Goal: Check status: Check status

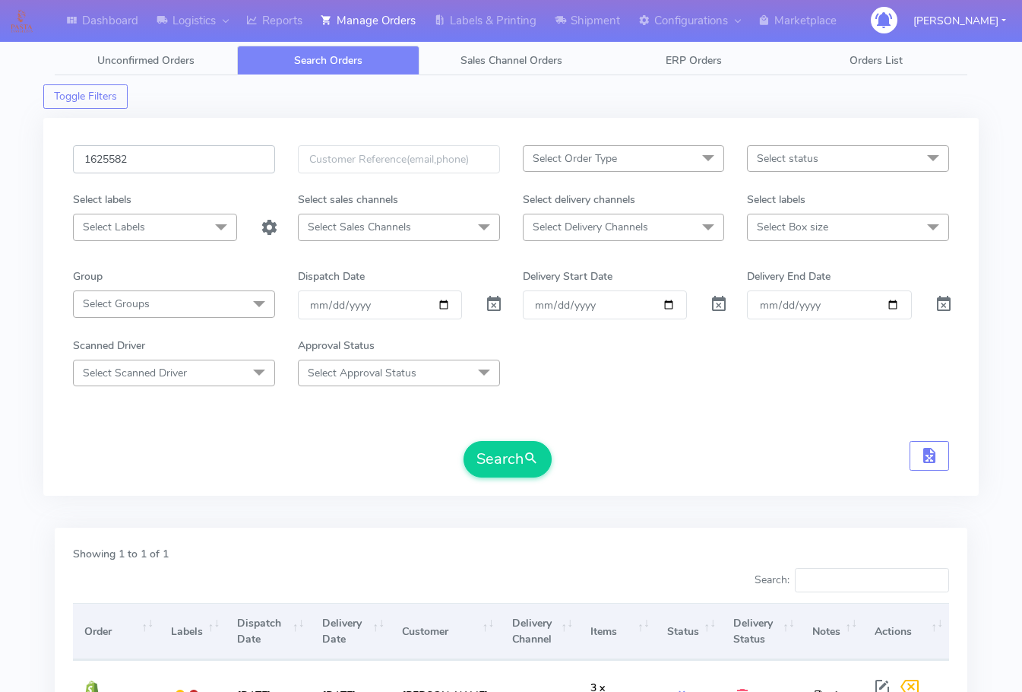
click at [180, 160] on input "1625582" at bounding box center [174, 159] width 202 height 28
paste input "3223"
type input "1623223"
click at [491, 463] on button "Search" at bounding box center [508, 459] width 88 height 36
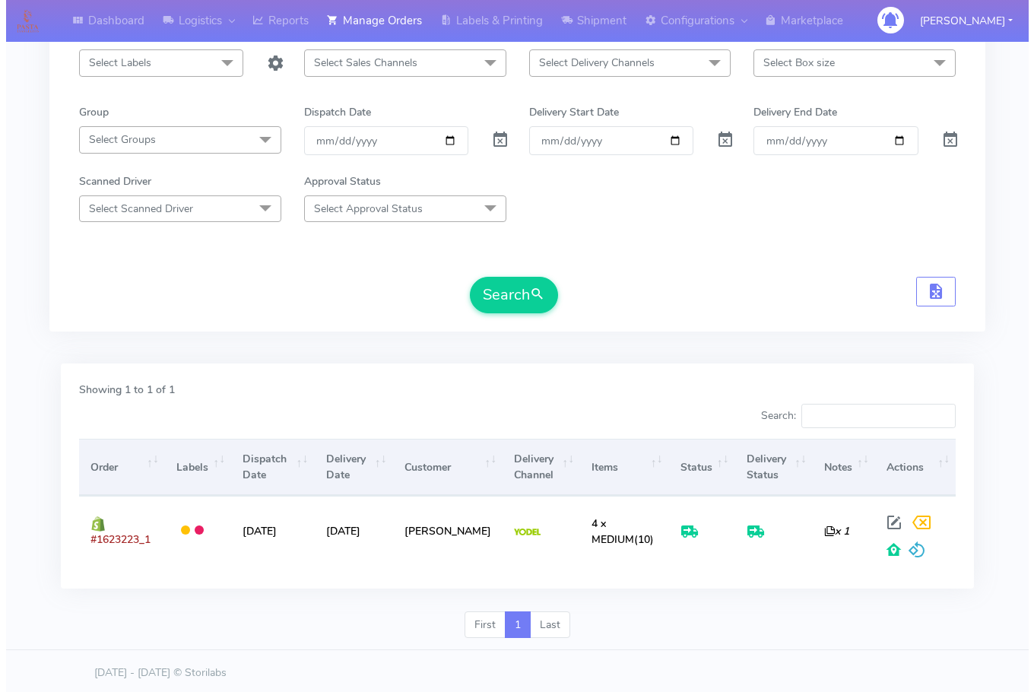
scroll to position [168, 0]
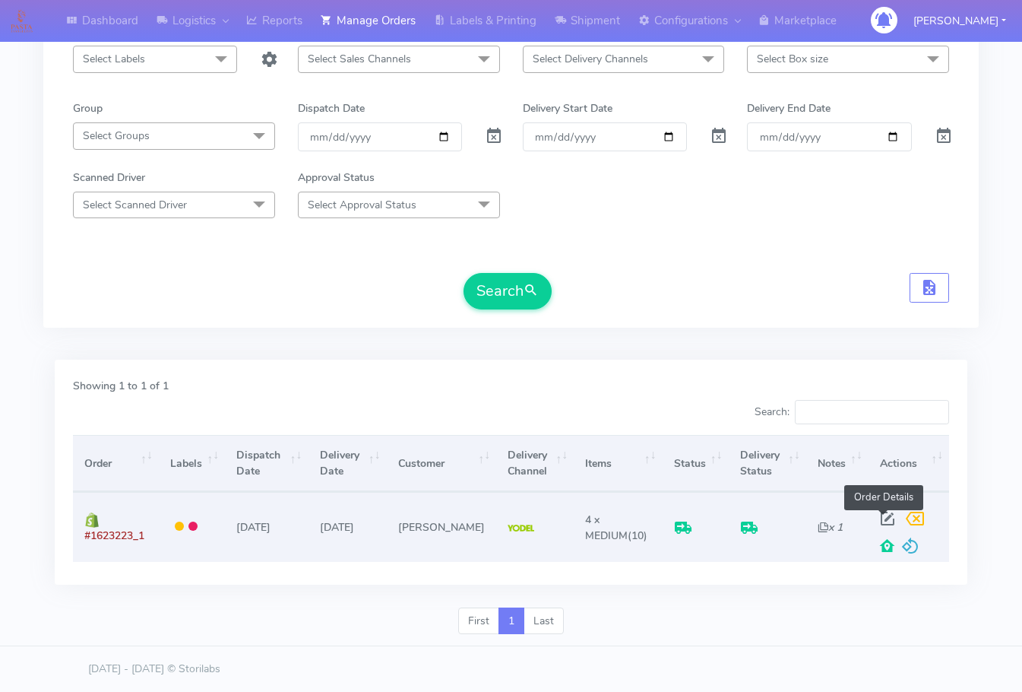
click at [886, 517] on span at bounding box center [887, 522] width 27 height 14
select select "5"
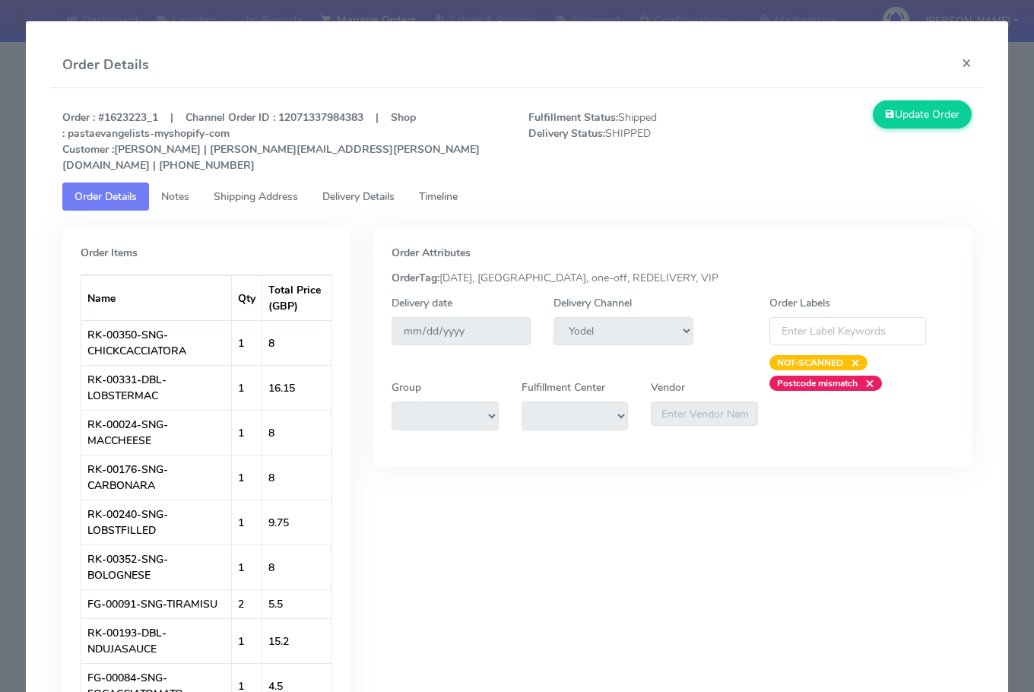
click at [268, 189] on span "Shipping Address" at bounding box center [256, 196] width 84 height 14
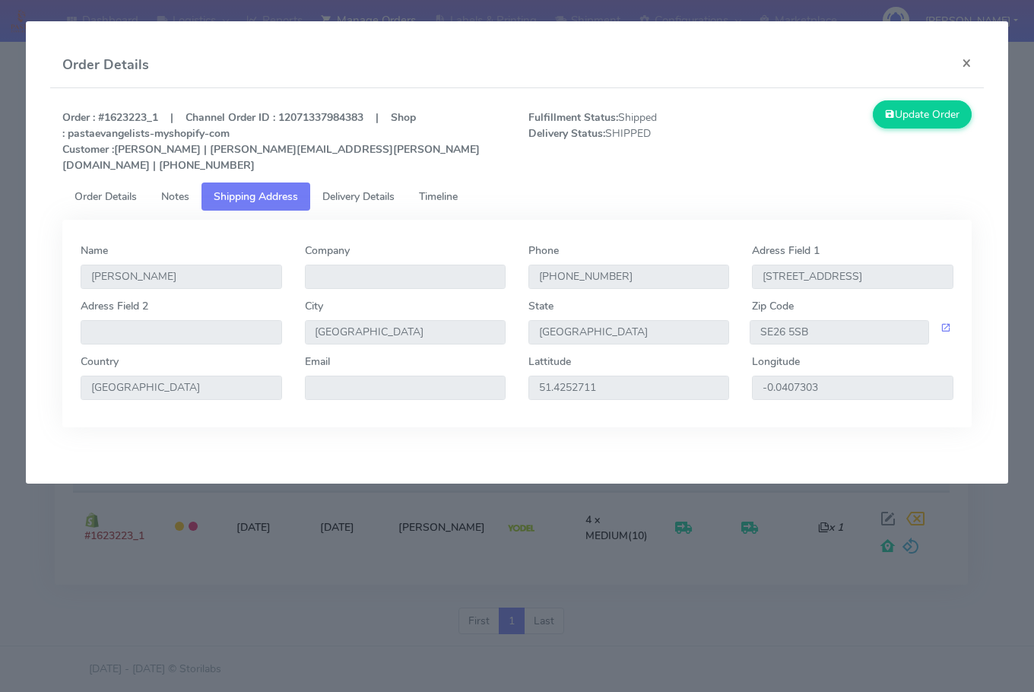
click at [366, 189] on span "Delivery Details" at bounding box center [358, 196] width 72 height 14
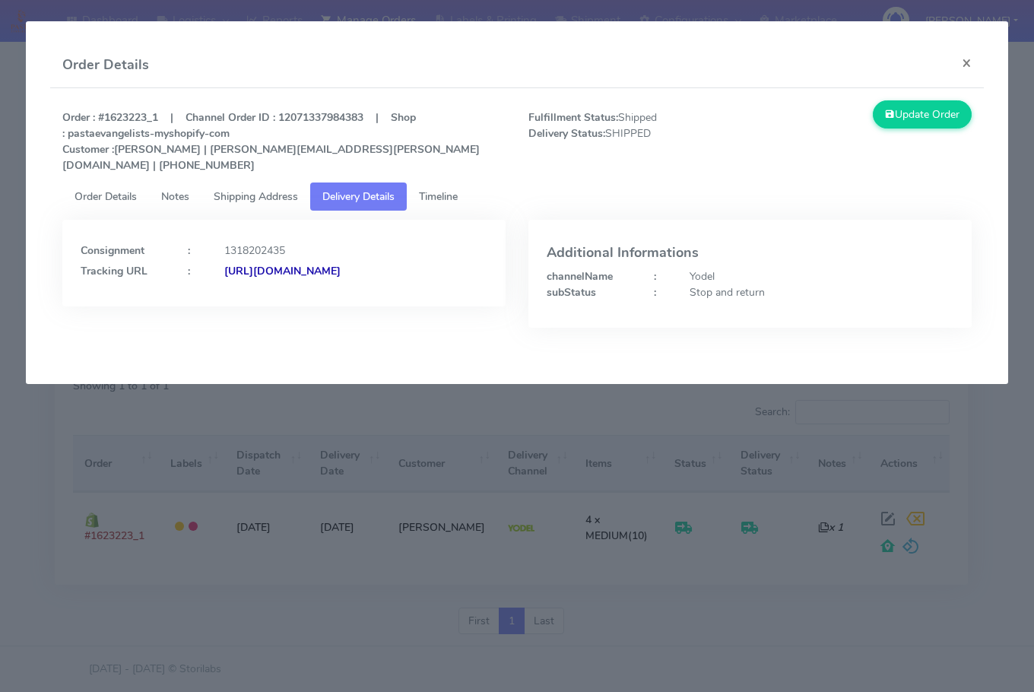
drag, startPoint x: 391, startPoint y: 283, endPoint x: 245, endPoint y: 291, distance: 146.2
click at [245, 291] on div "Consignment : 1318202435 Tracking URL : [URL][DOMAIN_NAME]" at bounding box center [283, 263] width 443 height 87
copy strong "JJD0002249960900630"
click at [426, 269] on div "[URL][DOMAIN_NAME]" at bounding box center [356, 271] width 286 height 16
drag, startPoint x: 151, startPoint y: 116, endPoint x: 105, endPoint y: 116, distance: 45.6
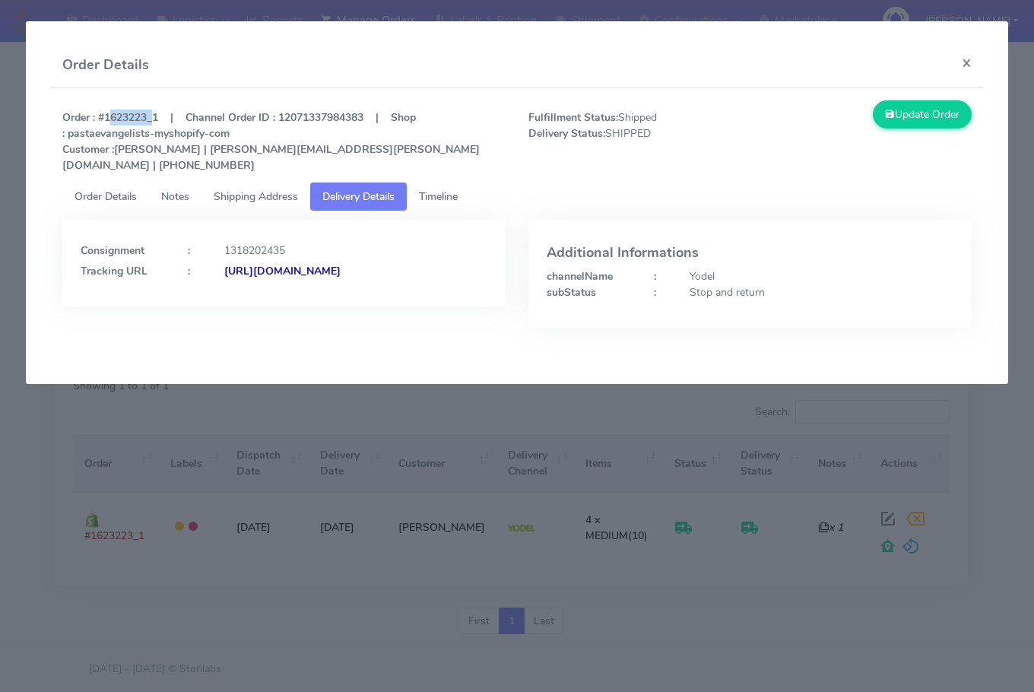
click at [104, 116] on strong "Order : #1623223_1 | Channel Order ID : 12071337984383 | Shop : pastaevangelist…" at bounding box center [270, 141] width 417 height 62
copy strong "1623223"
